Goal: Task Accomplishment & Management: Use online tool/utility

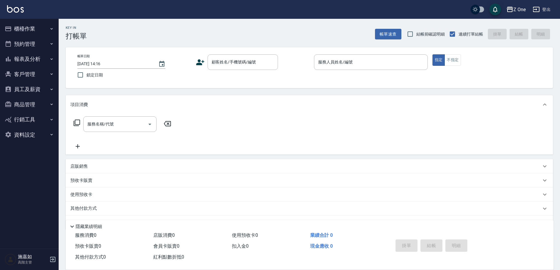
click at [99, 169] on div "店販銷售" at bounding box center [310, 166] width 488 height 14
click at [139, 183] on input "商品代號/名稱" at bounding box center [167, 188] width 68 height 10
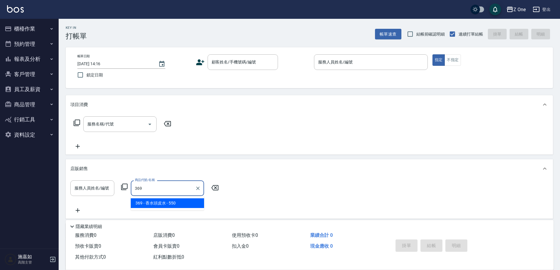
type input "369"
click at [50, 60] on icon "button" at bounding box center [51, 59] width 5 height 5
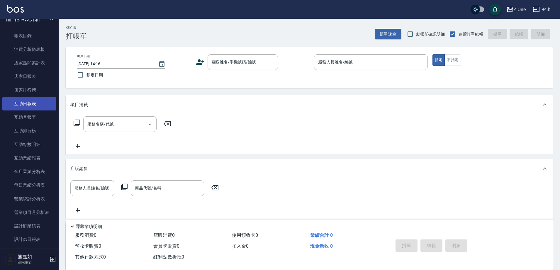
scroll to position [117, 0]
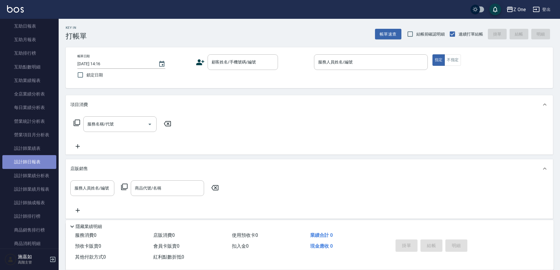
click at [41, 160] on link "設計師日報表" at bounding box center [29, 161] width 54 height 13
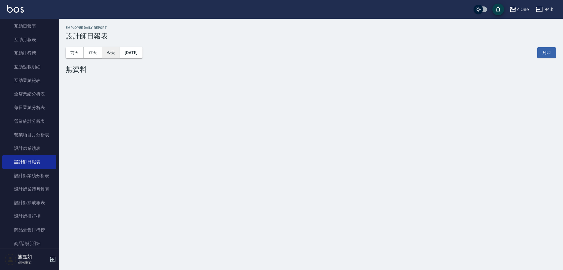
click at [102, 54] on button "今天" at bounding box center [111, 52] width 18 height 11
click at [95, 54] on button "昨天" at bounding box center [93, 52] width 18 height 11
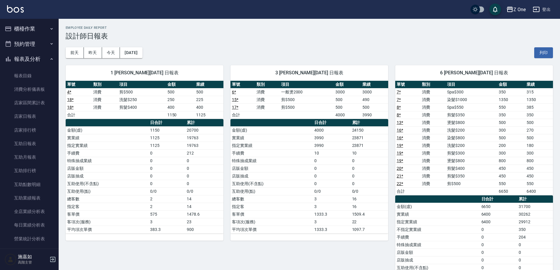
click at [49, 28] on icon "button" at bounding box center [51, 28] width 5 height 5
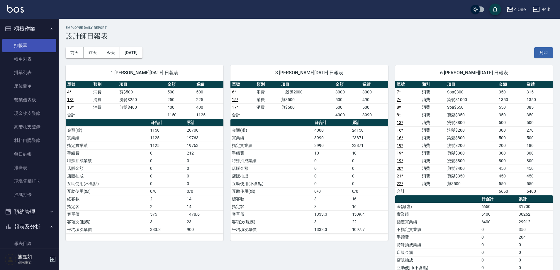
click at [21, 51] on link "打帳單" at bounding box center [29, 45] width 54 height 13
